Goal: Task Accomplishment & Management: Use online tool/utility

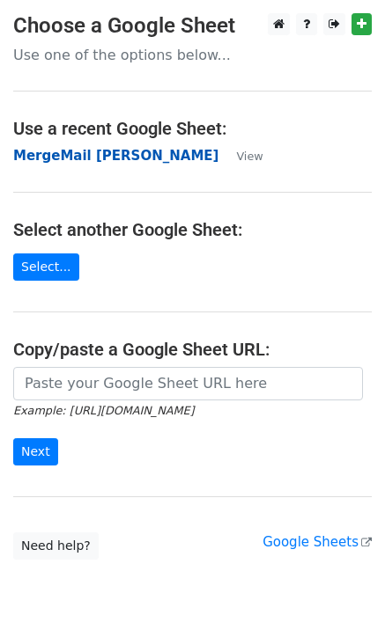
click at [73, 158] on strong "MergeMail [PERSON_NAME]" at bounding box center [115, 156] width 205 height 16
click at [105, 158] on strong "MergeMail [PERSON_NAME]" at bounding box center [115, 156] width 205 height 16
click at [101, 162] on strong "MergeMail [PERSON_NAME]" at bounding box center [115, 156] width 205 height 16
click at [97, 158] on strong "MergeMail [PERSON_NAME]" at bounding box center [115, 156] width 205 height 16
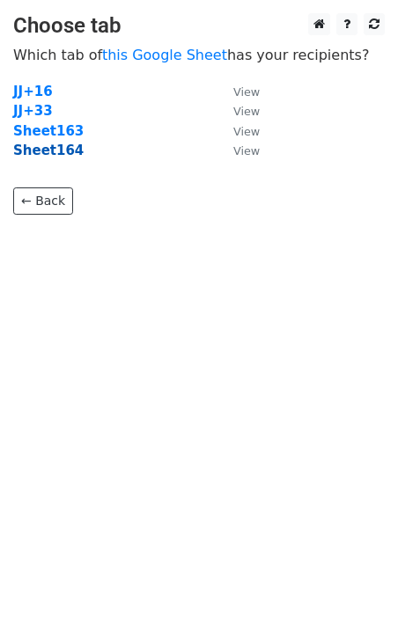
click at [67, 155] on strong "Sheet164" at bounding box center [48, 151] width 70 height 16
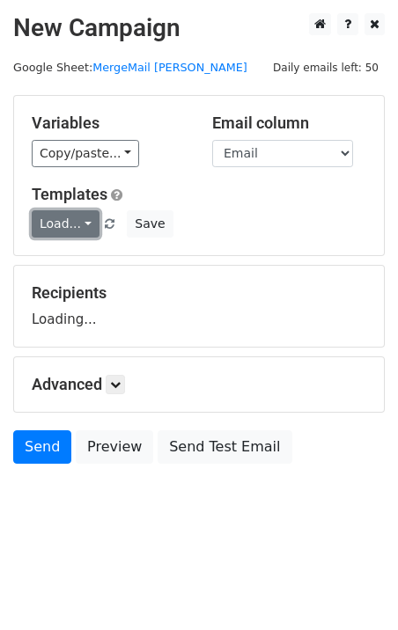
click at [71, 226] on link "Load..." at bounding box center [66, 223] width 68 height 27
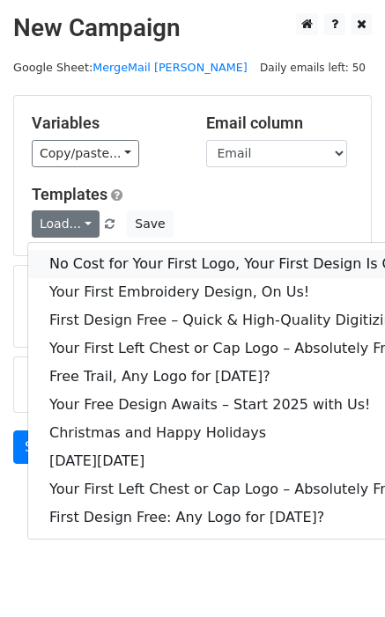
click at [148, 262] on link "No Cost for Your First Logo, Your First Design Is On Us!" at bounding box center [239, 264] width 423 height 28
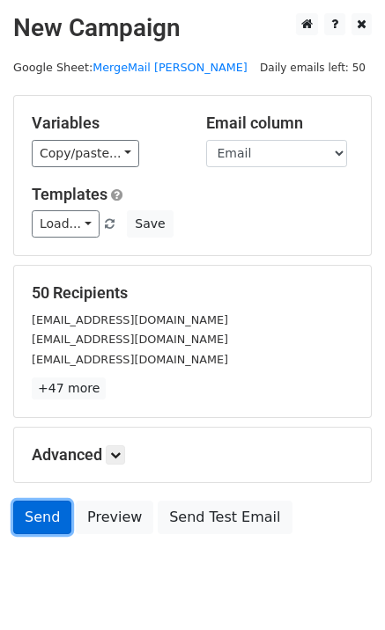
click at [48, 530] on link "Send" at bounding box center [42, 517] width 58 height 33
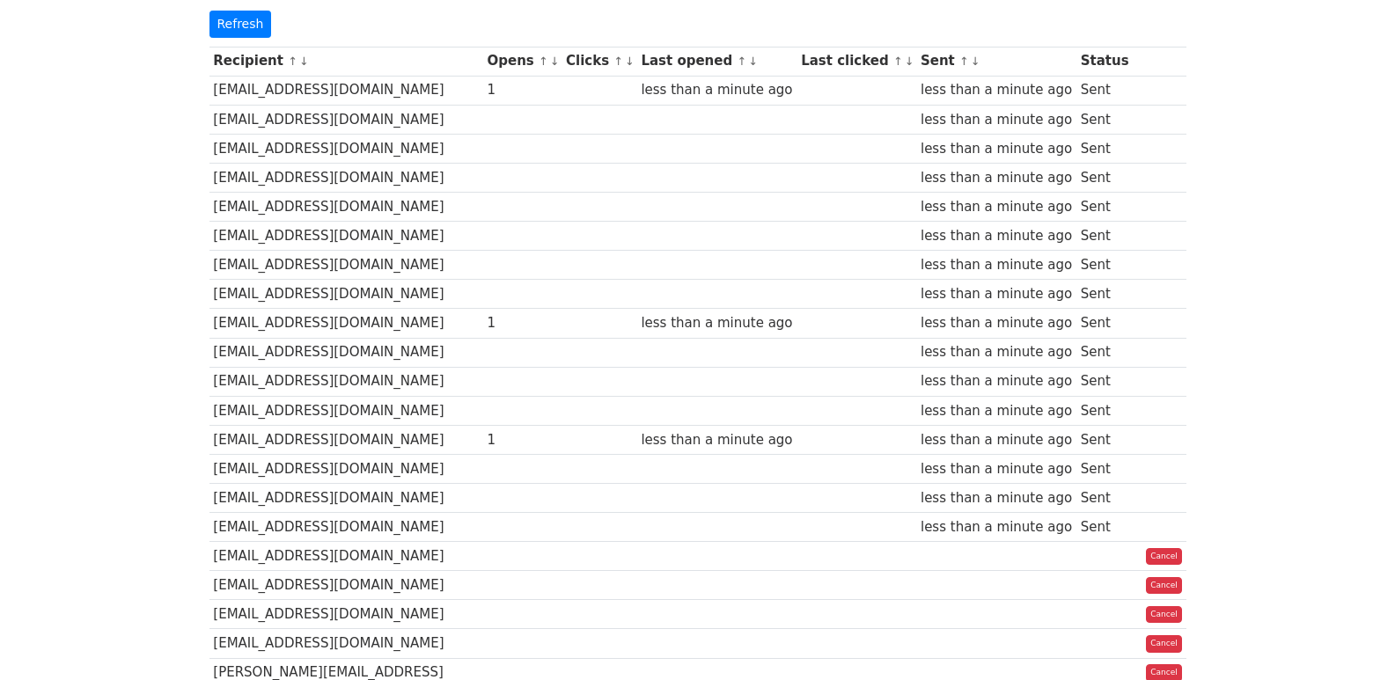
scroll to position [70, 0]
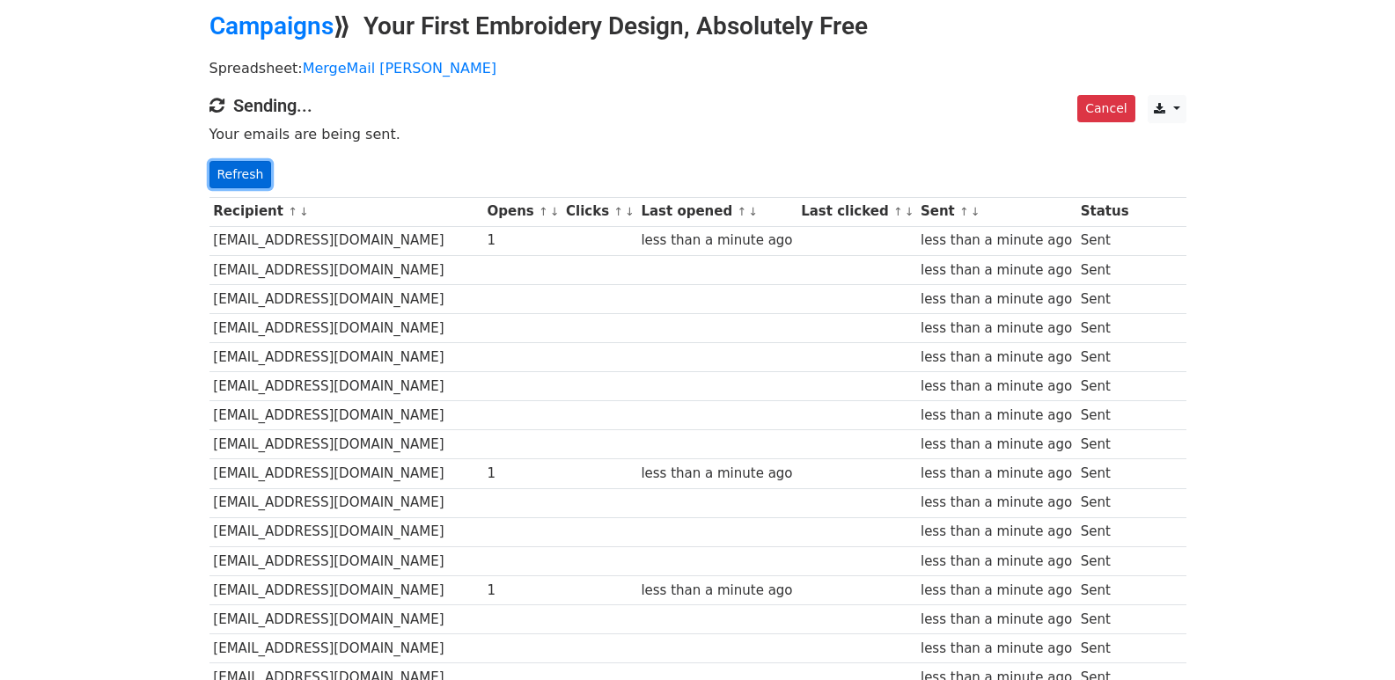
click at [226, 166] on link "Refresh" at bounding box center [240, 174] width 62 height 27
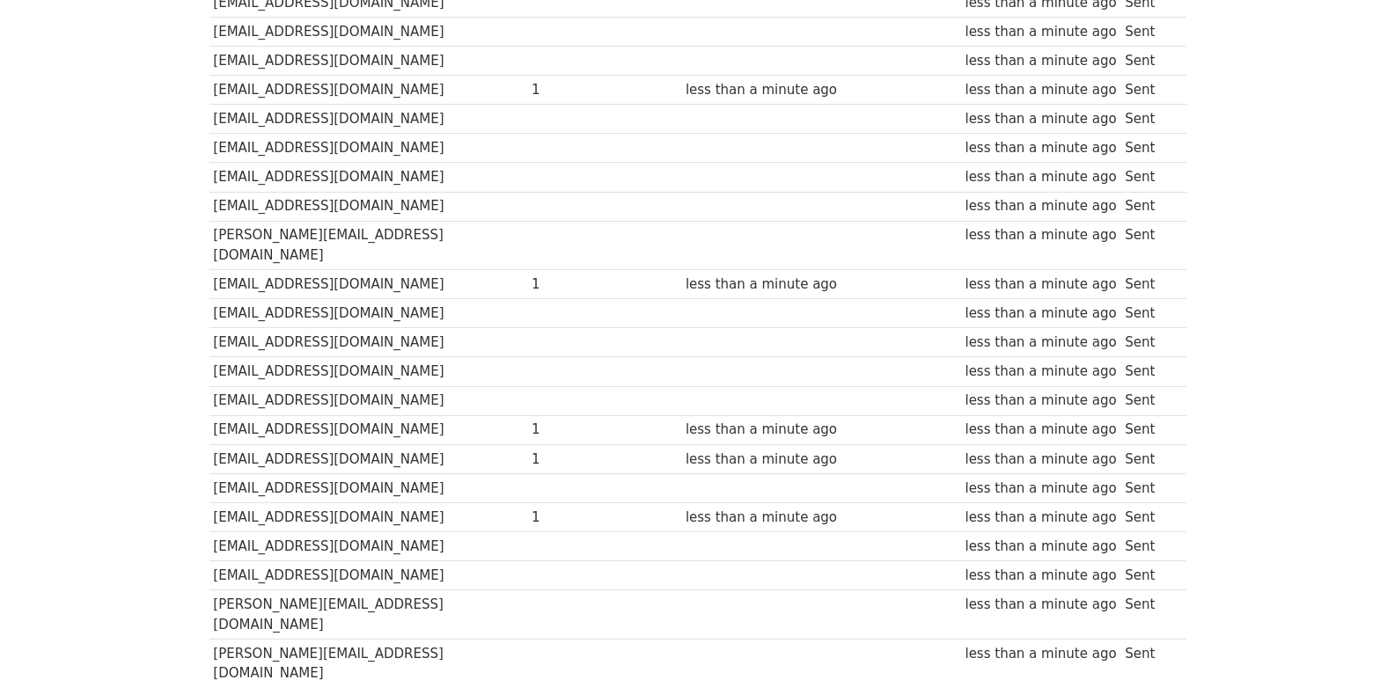
scroll to position [1225, 0]
